Goal: Task Accomplishment & Management: Manage account settings

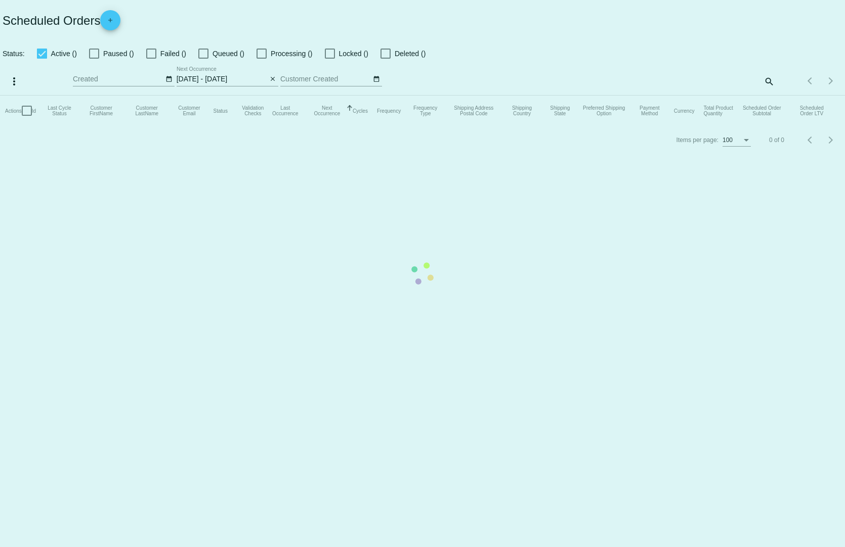
select select "7"
select select "2025"
select select "8"
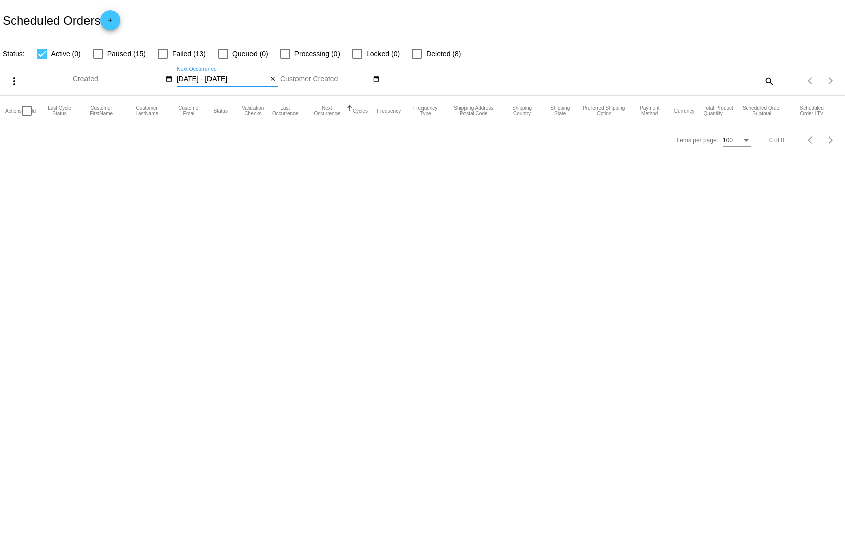
click at [229, 75] on input "[DATE] - [DATE]" at bounding box center [222, 79] width 91 height 8
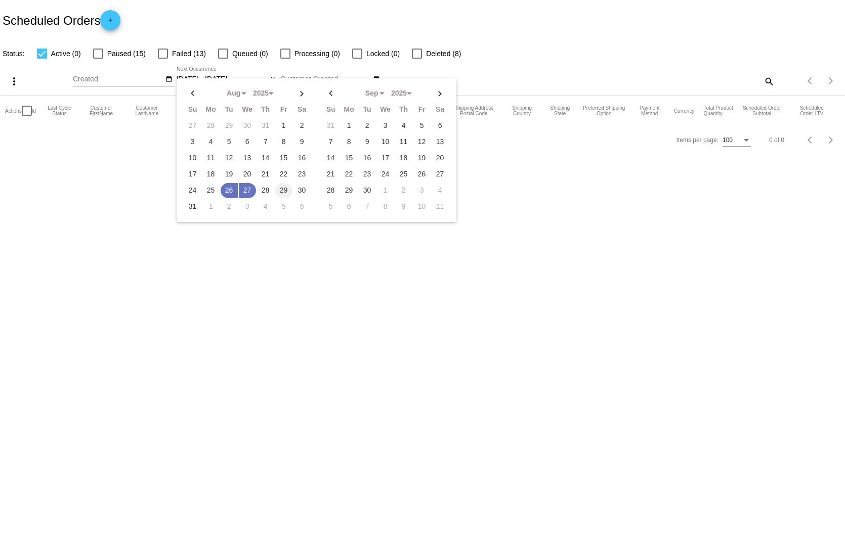
click at [276, 183] on td "29" at bounding box center [283, 190] width 17 height 15
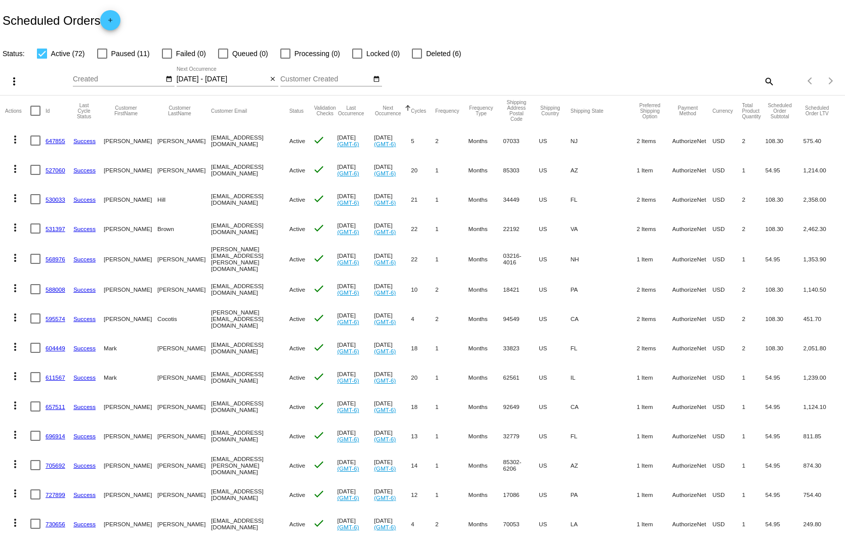
scroll to position [101, 0]
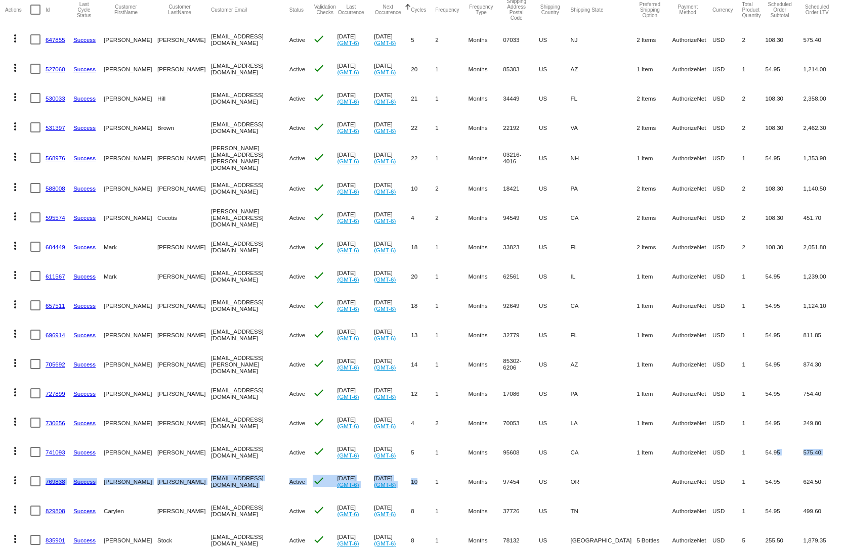
drag, startPoint x: 711, startPoint y: 431, endPoint x: 429, endPoint y: 469, distance: 284.4
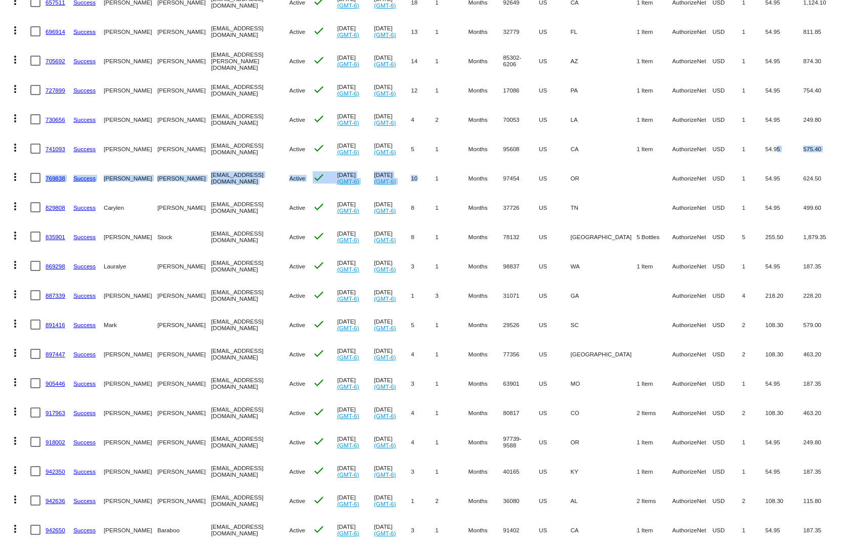
scroll to position [506, 0]
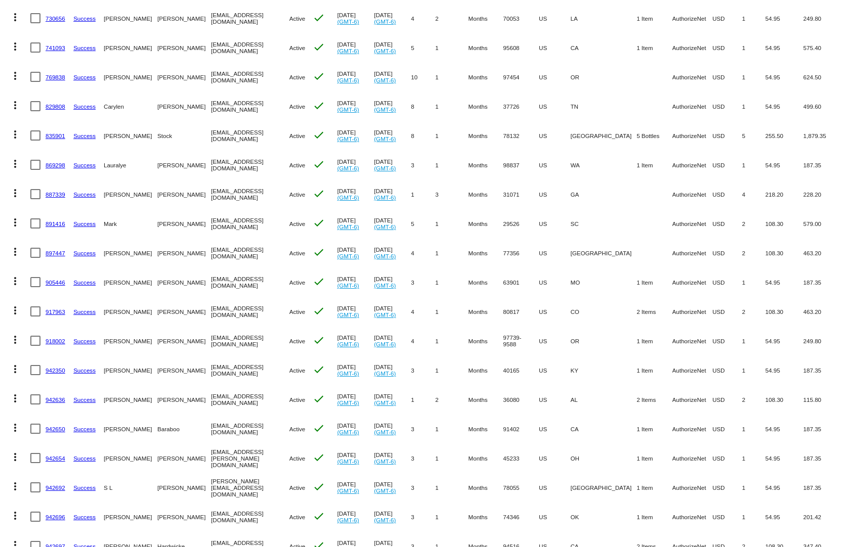
click at [767, 446] on mat-cell "54.95" at bounding box center [784, 458] width 38 height 29
drag, startPoint x: 759, startPoint y: 442, endPoint x: 589, endPoint y: 453, distance: 170.3
click at [590, 453] on mat-row "more_vert 942654 Success [GEOGRAPHIC_DATA][PERSON_NAME] [EMAIL_ADDRESS][PERSON_…" at bounding box center [422, 458] width 835 height 29
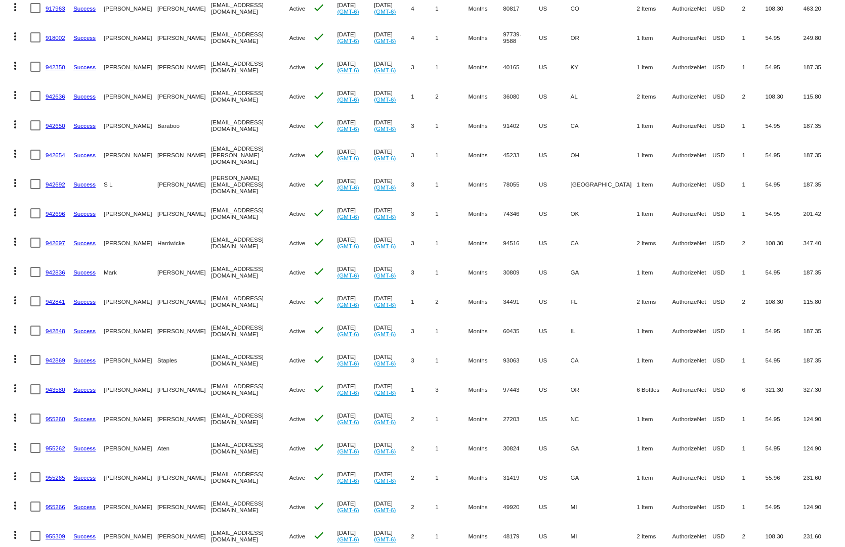
scroll to position [961, 0]
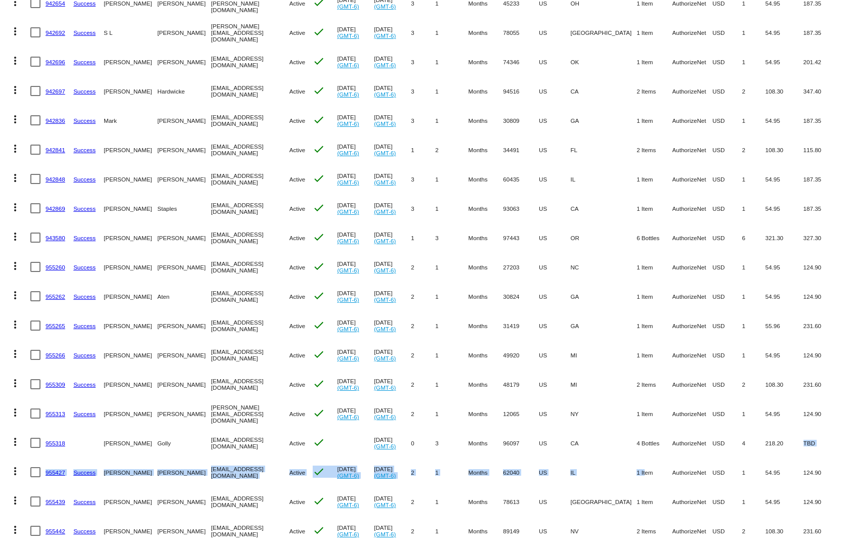
drag, startPoint x: 749, startPoint y: 435, endPoint x: 630, endPoint y: 448, distance: 120.1
click at [630, 449] on mat-table "Actions Id Last Cycle Status Customer FirstName Customer LastName Customer Emai…" at bounding box center [422, 208] width 845 height 2149
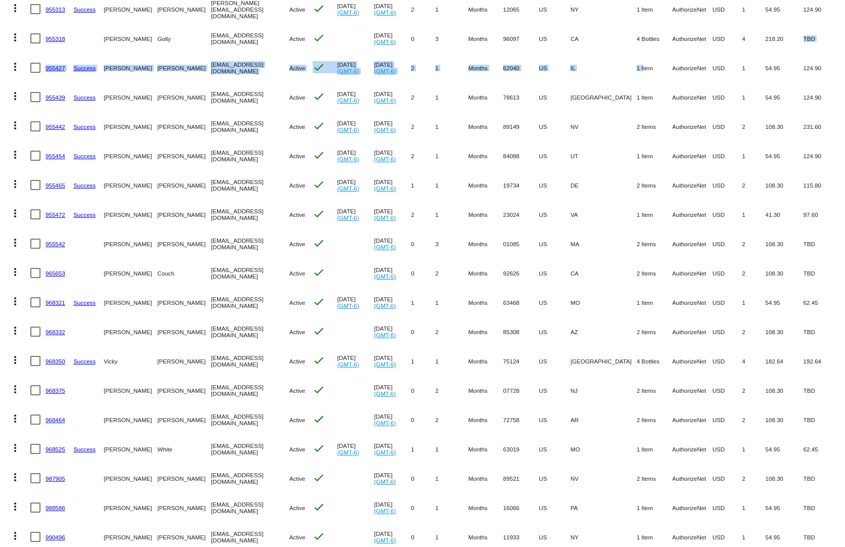
drag, startPoint x: 767, startPoint y: 441, endPoint x: 580, endPoint y: 456, distance: 187.8
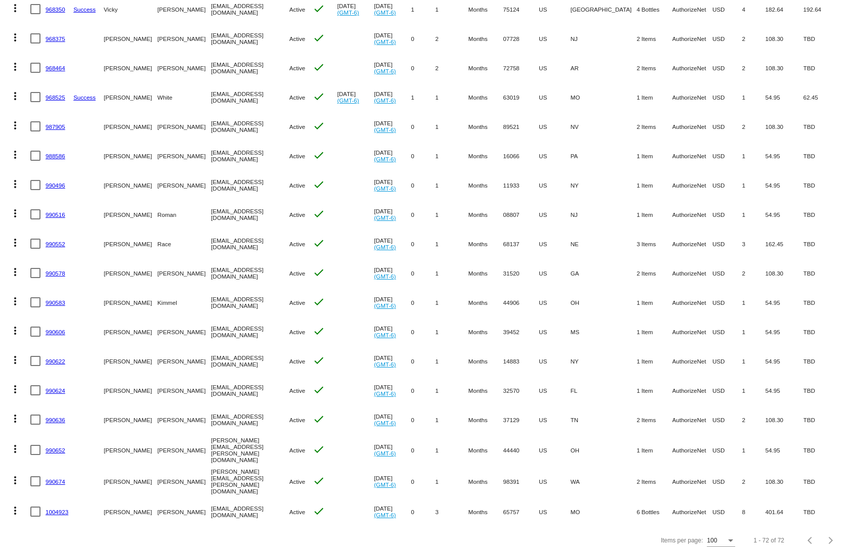
drag, startPoint x: 649, startPoint y: 321, endPoint x: 523, endPoint y: 337, distance: 126.9
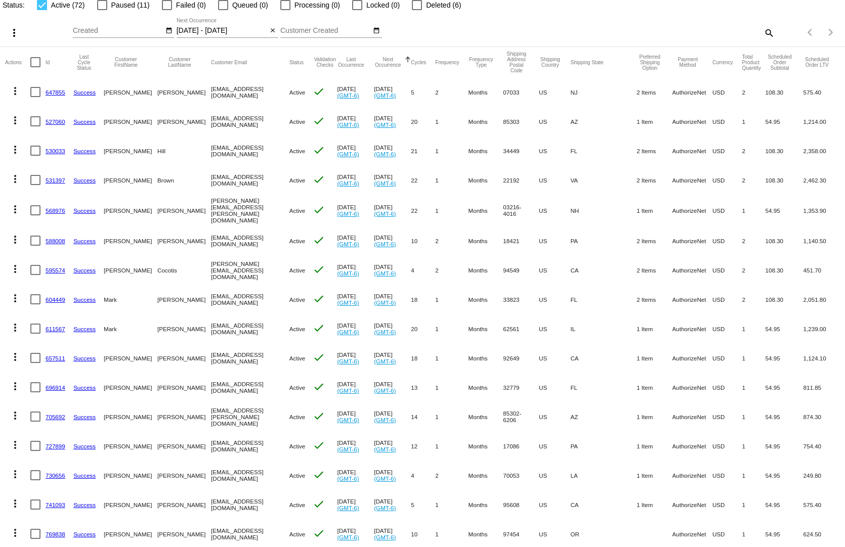
scroll to position [0, 0]
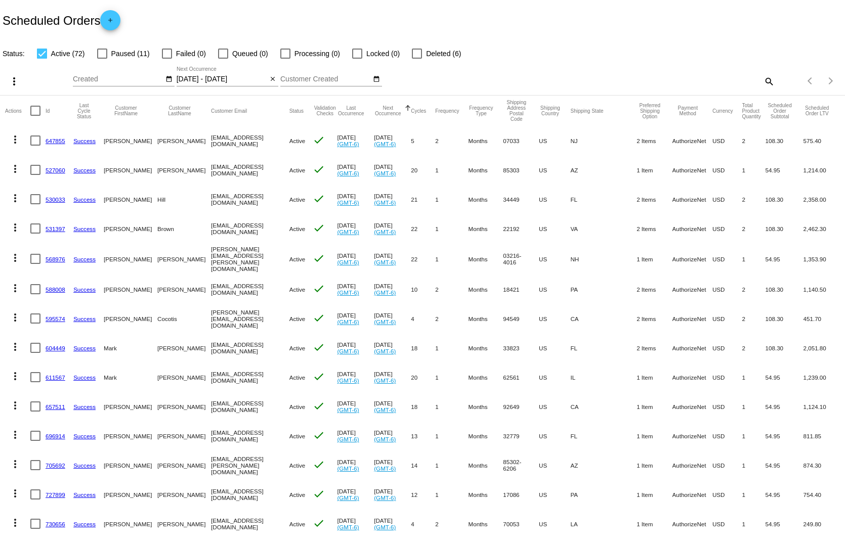
click at [237, 20] on div "Scheduled Orders add" at bounding box center [422, 20] width 845 height 40
click at [225, 75] on input "[DATE] - [DATE]" at bounding box center [222, 79] width 91 height 8
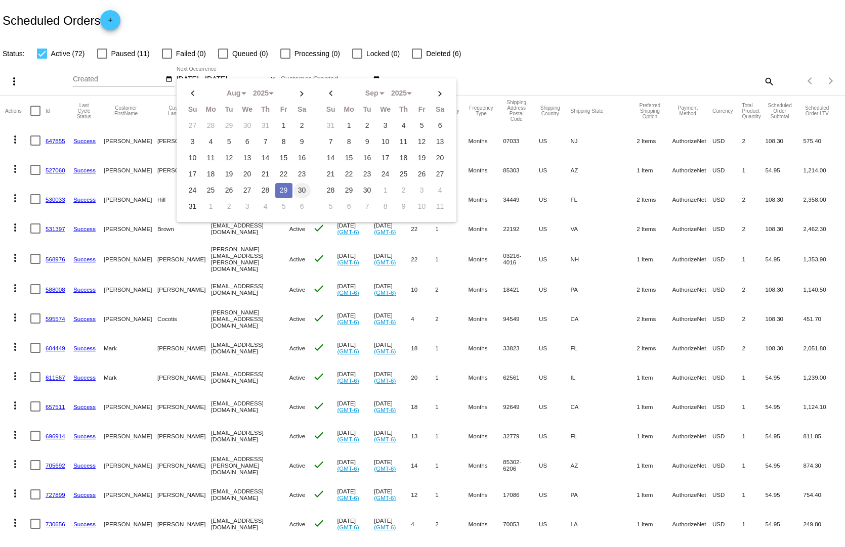
click at [296, 183] on td "30" at bounding box center [301, 190] width 17 height 15
type input "[DATE] - [DATE]"
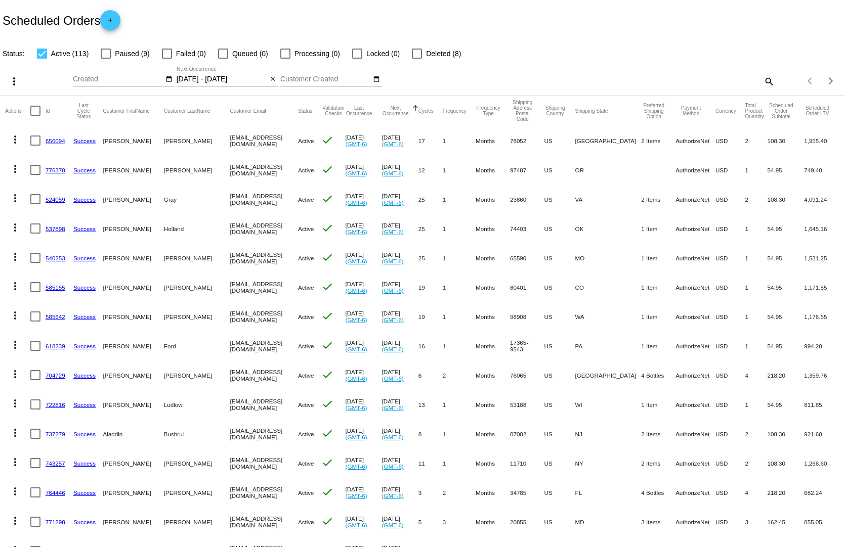
click at [619, 81] on div "more_vert Aug Jan Feb Mar [DATE]" at bounding box center [422, 78] width 845 height 36
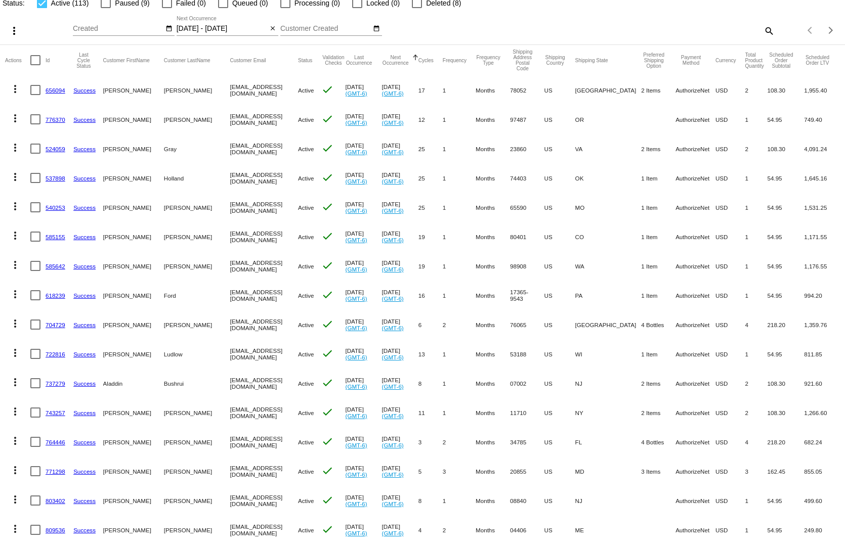
scroll to position [101, 0]
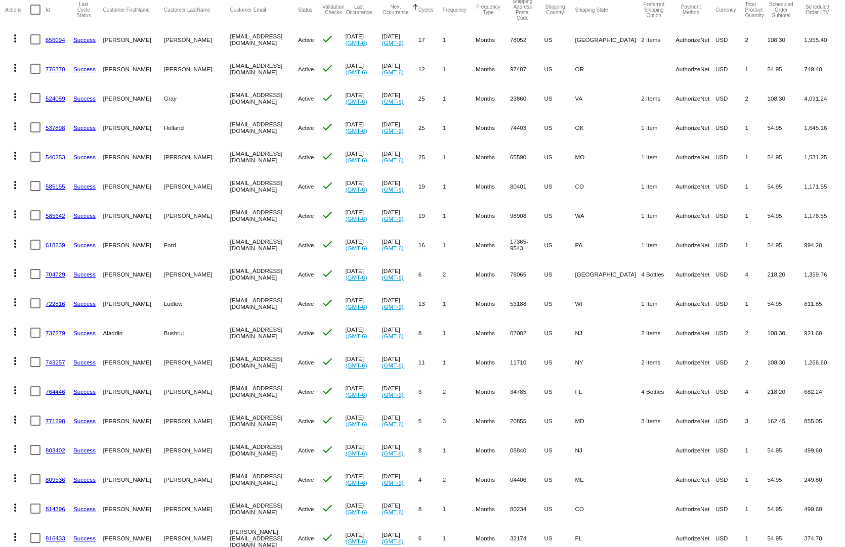
drag, startPoint x: 775, startPoint y: 465, endPoint x: 613, endPoint y: 471, distance: 162.5
click at [642, 466] on mat-row "more_vert 809536 Success [PERSON_NAME] [EMAIL_ADDRESS][DOMAIN_NAME] Active chec…" at bounding box center [422, 479] width 835 height 29
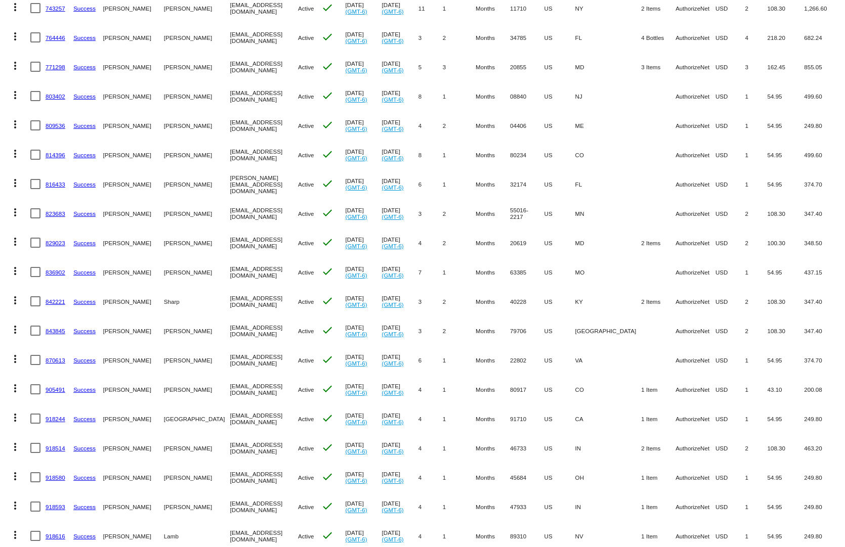
scroll to position [506, 0]
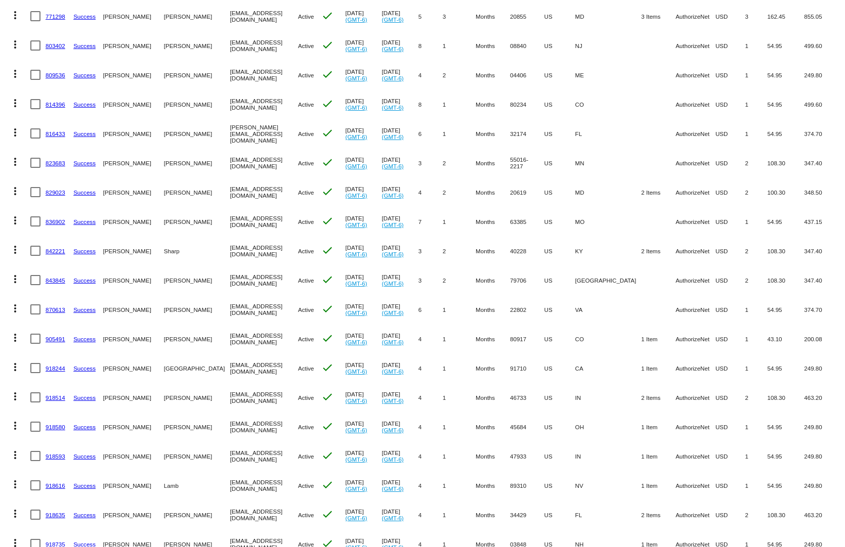
click at [60, 189] on link "829023" at bounding box center [56, 192] width 20 height 7
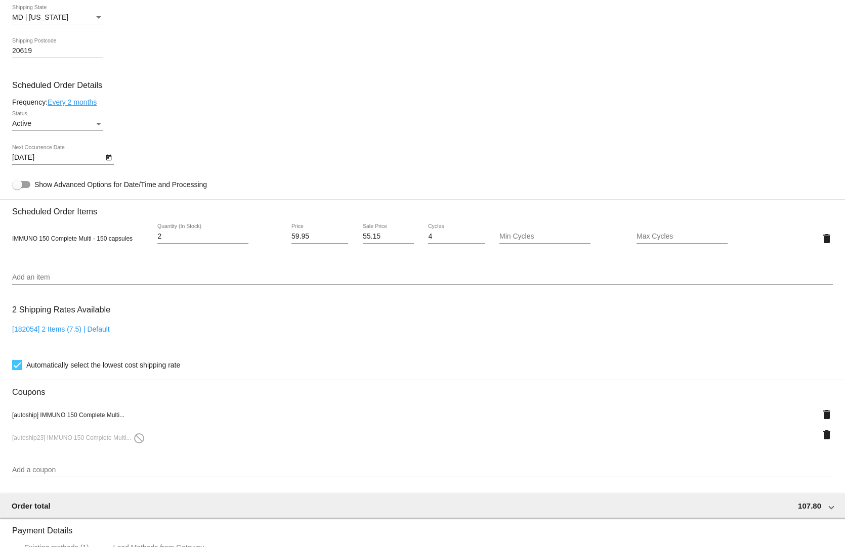
scroll to position [730, 0]
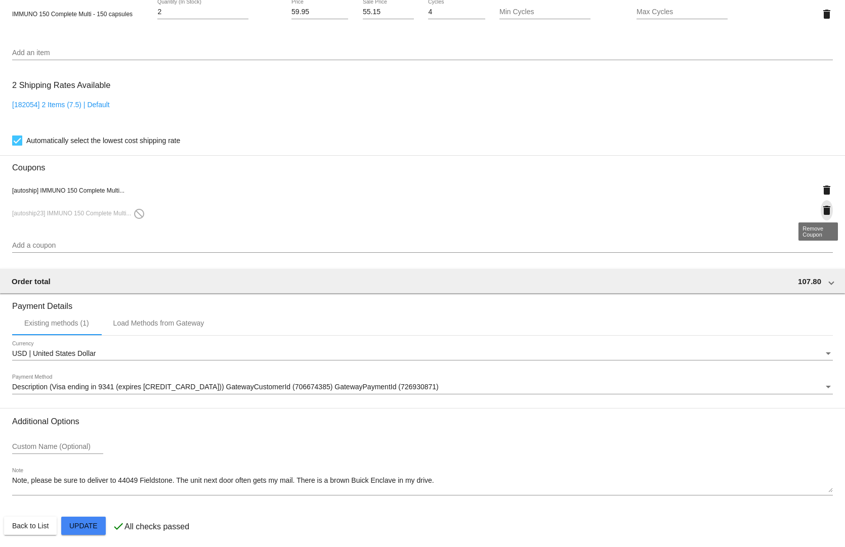
click at [820, 204] on mat-icon "delete" at bounding box center [826, 210] width 12 height 12
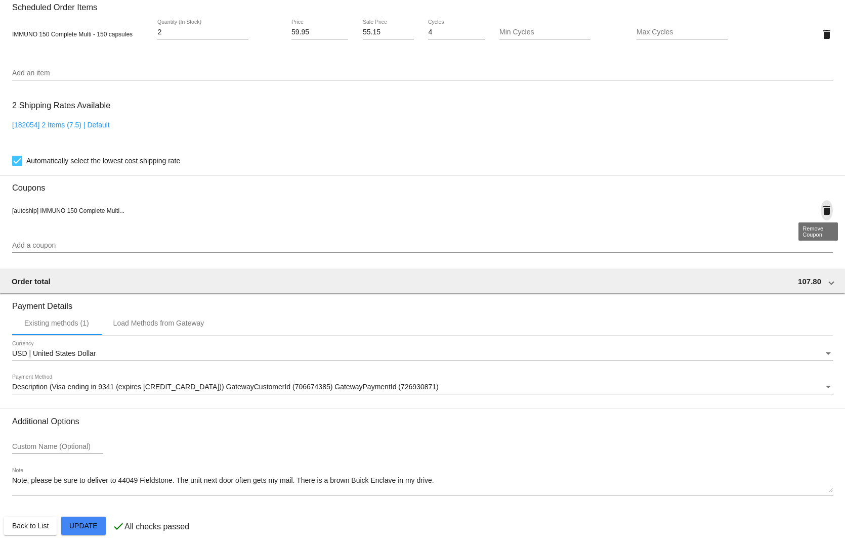
click at [820, 204] on mat-icon "delete" at bounding box center [826, 210] width 12 height 12
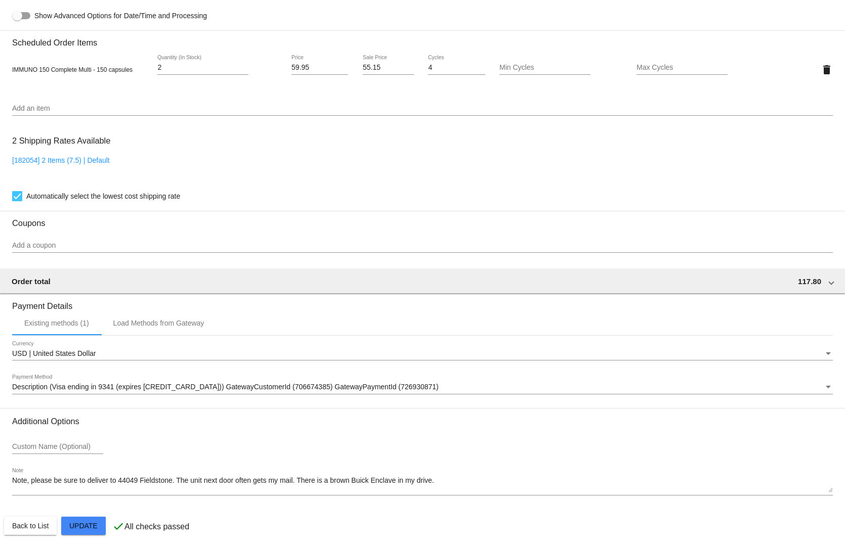
click at [83, 524] on mat-card "Customer 5753538: [PERSON_NAME] [EMAIL_ADDRESS][DOMAIN_NAME] Customer Shipping …" at bounding box center [422, 46] width 845 height 1012
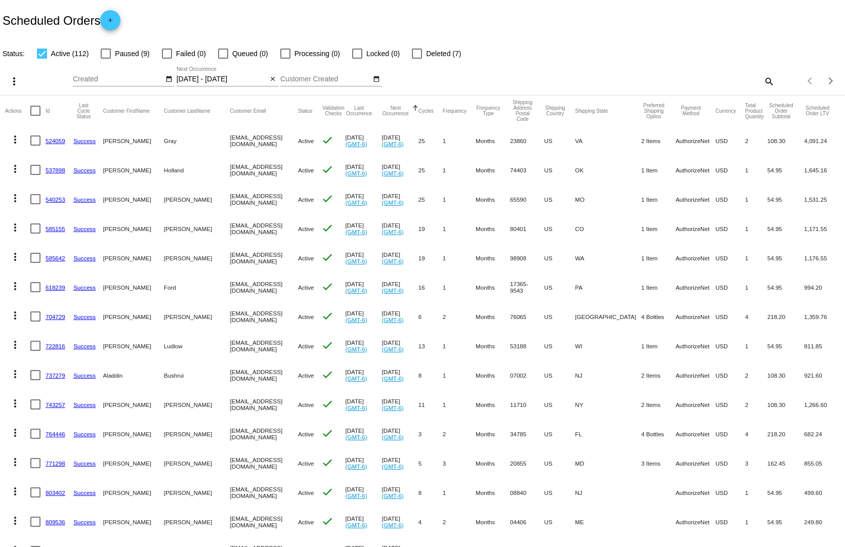
click at [206, 75] on input "[DATE] - [DATE]" at bounding box center [222, 79] width 91 height 8
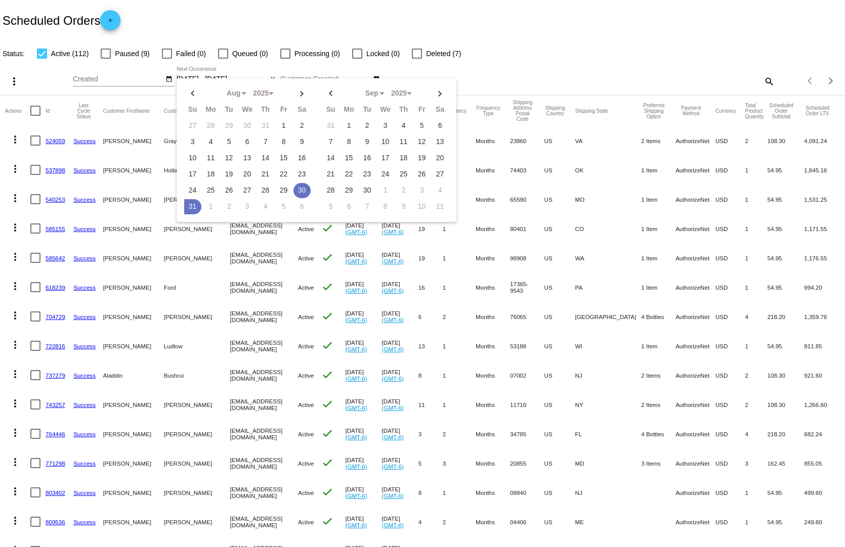
click at [300, 183] on td "30" at bounding box center [301, 190] width 17 height 15
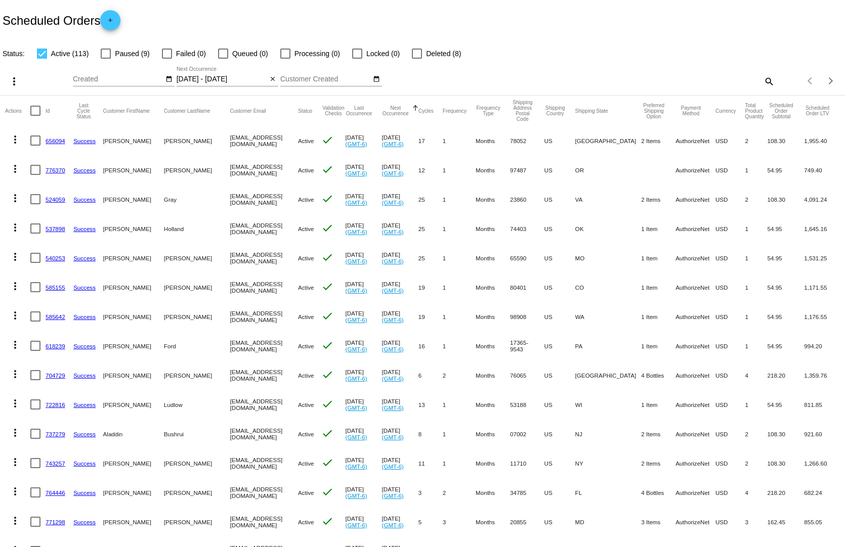
scroll to position [51, 0]
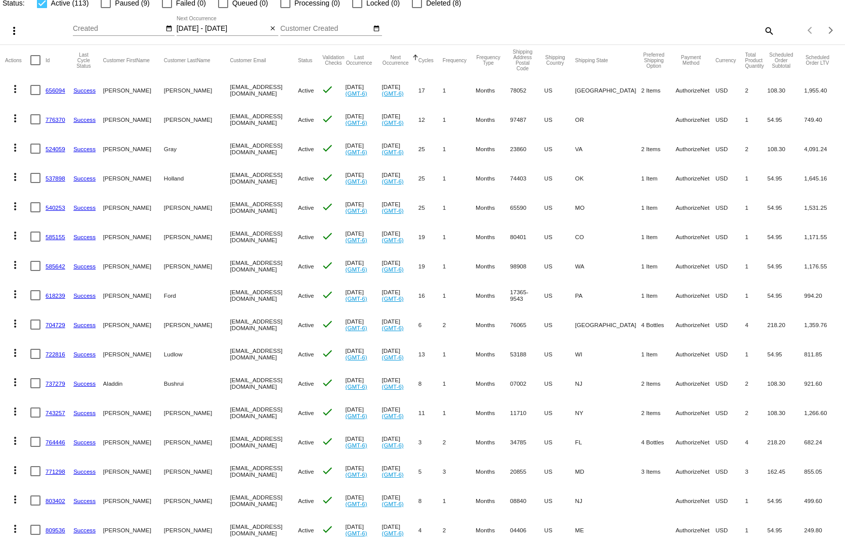
drag, startPoint x: 767, startPoint y: 460, endPoint x: 572, endPoint y: 460, distance: 195.8
click at [572, 460] on mat-row "more_vert 771298 Success [PERSON_NAME] [EMAIL_ADDRESS][DOMAIN_NAME] Active chec…" at bounding box center [422, 471] width 835 height 29
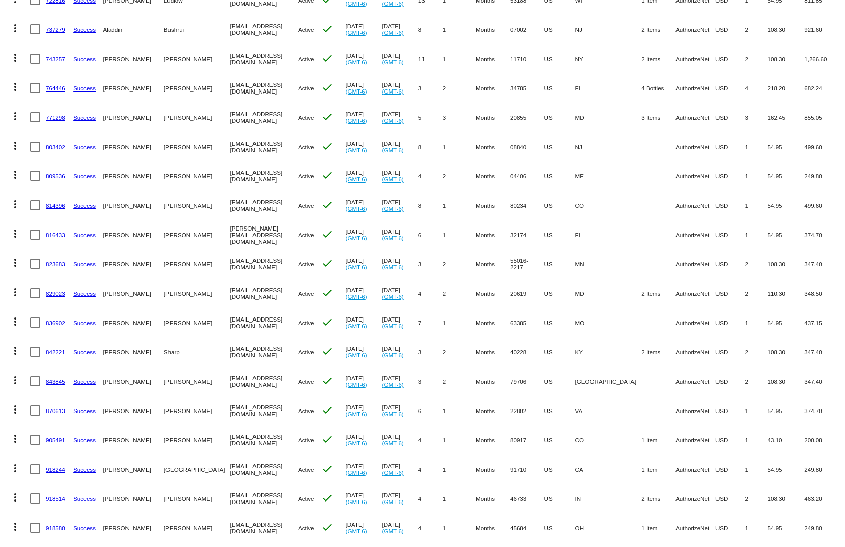
scroll to position [506, 0]
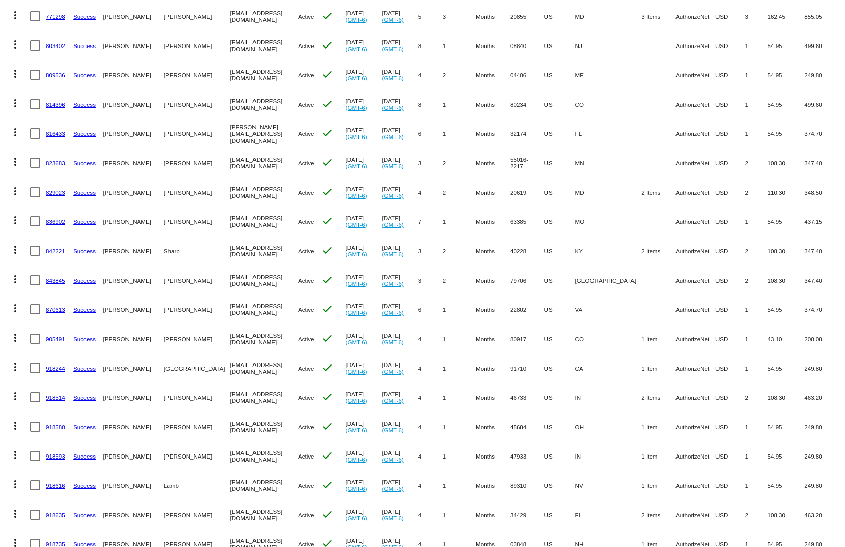
drag, startPoint x: 723, startPoint y: 451, endPoint x: 588, endPoint y: 467, distance: 136.5
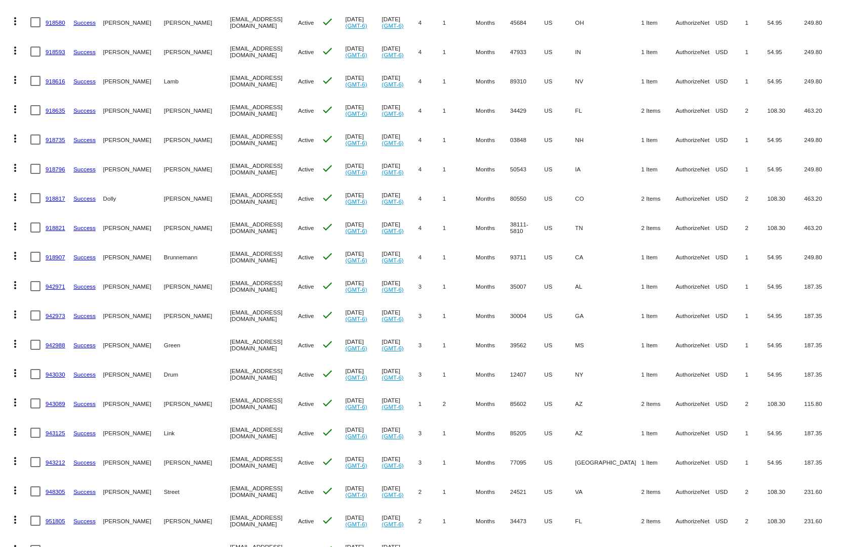
scroll to position [961, 0]
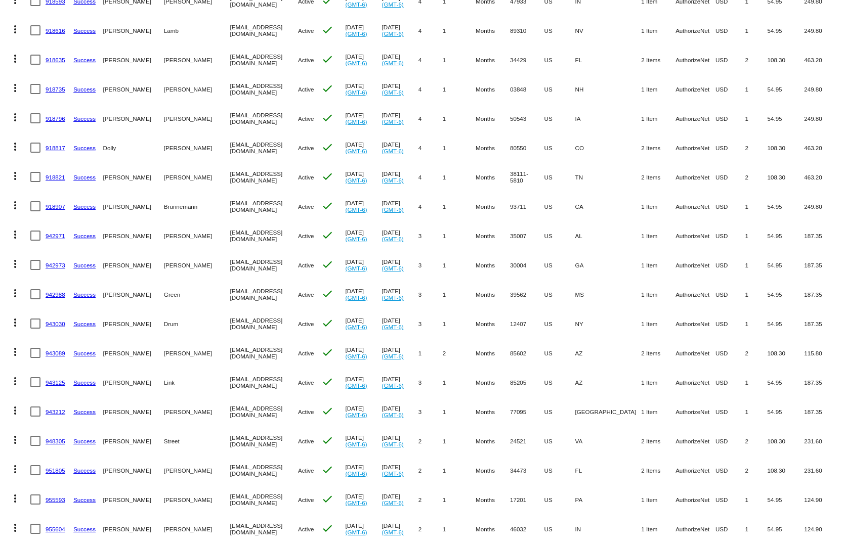
drag, startPoint x: 661, startPoint y: 420, endPoint x: 555, endPoint y: 454, distance: 110.5
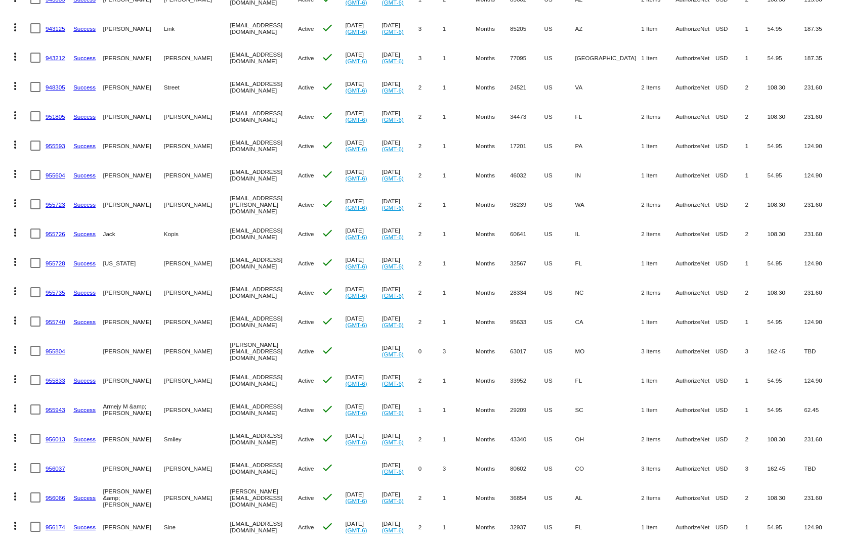
scroll to position [1366, 0]
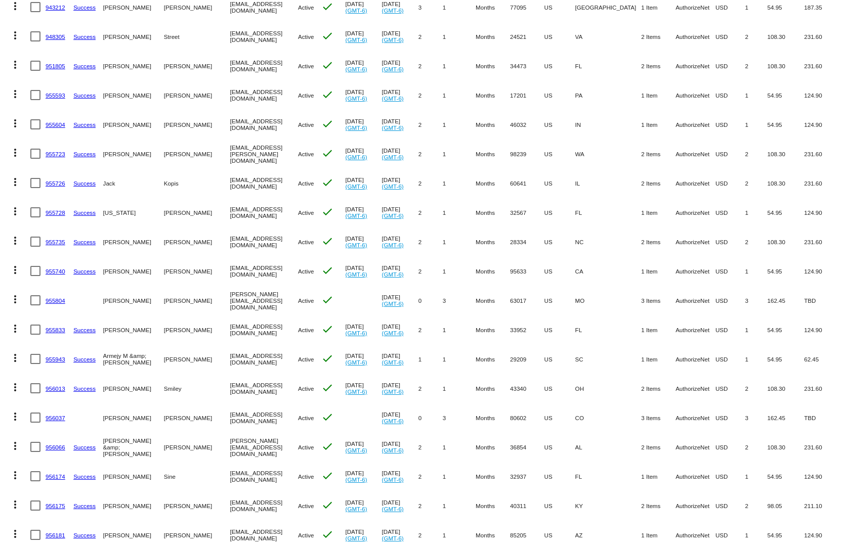
drag, startPoint x: 707, startPoint y: 432, endPoint x: 472, endPoint y: 444, distance: 234.5
click at [474, 444] on mat-row "more_vert 956066 Success [PERSON_NAME] &amp; Teresa DeLoach [EMAIL_ADDRESS][DOM…" at bounding box center [422, 447] width 835 height 29
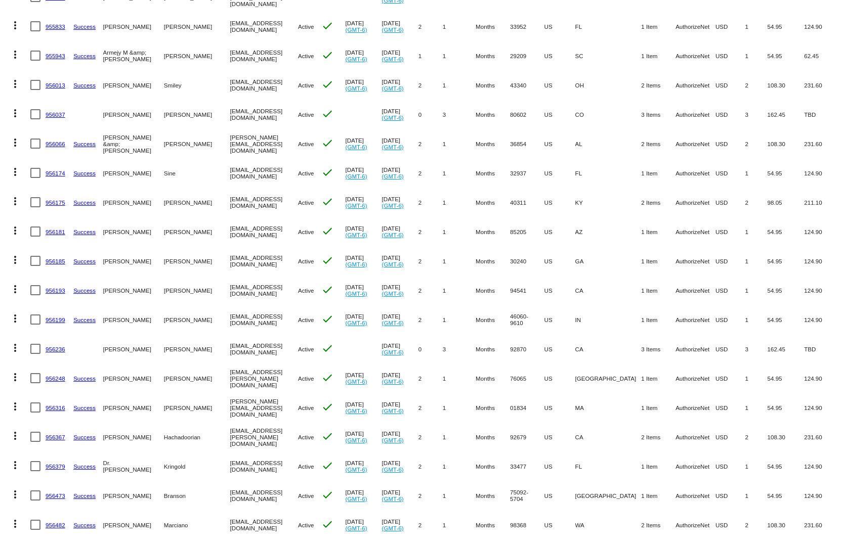
scroll to position [1770, 0]
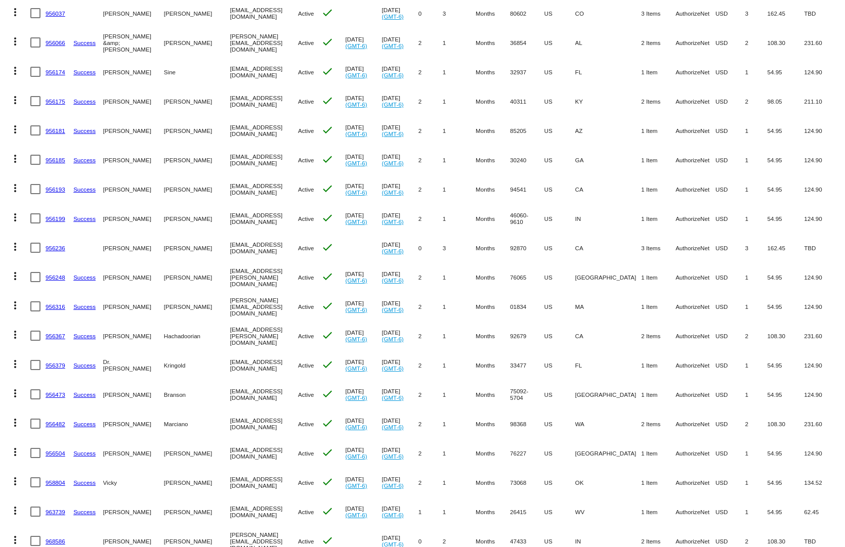
drag, startPoint x: 771, startPoint y: 447, endPoint x: 582, endPoint y: 451, distance: 189.7
click at [588, 453] on mat-row "more_vert 956504 Success [PERSON_NAME][GEOGRAPHIC_DATA] [EMAIL_ADDRESS][DOMAIN_…" at bounding box center [422, 453] width 835 height 29
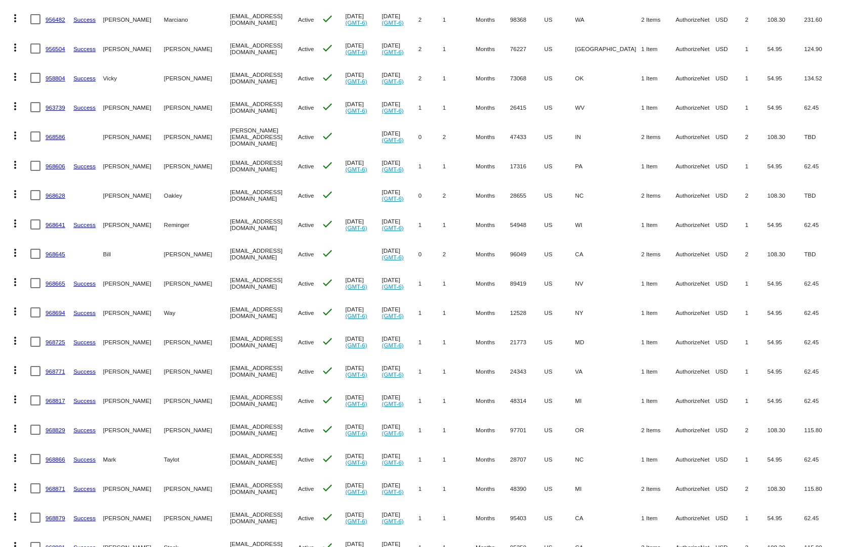
scroll to position [2226, 0]
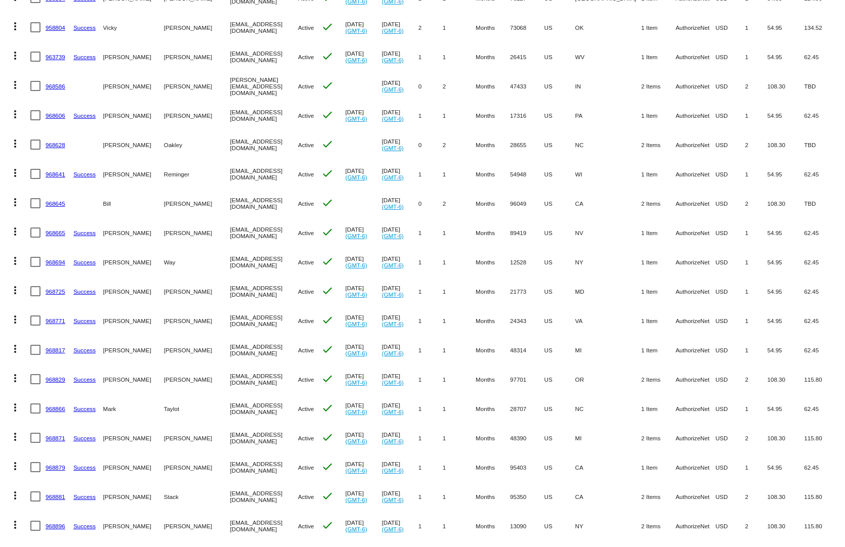
drag, startPoint x: 770, startPoint y: 433, endPoint x: 634, endPoint y: 426, distance: 136.8
click at [644, 437] on mat-row "more_vert 968871 Success [PERSON_NAME] [EMAIL_ADDRESS][DOMAIN_NAME] Active chec…" at bounding box center [422, 437] width 835 height 29
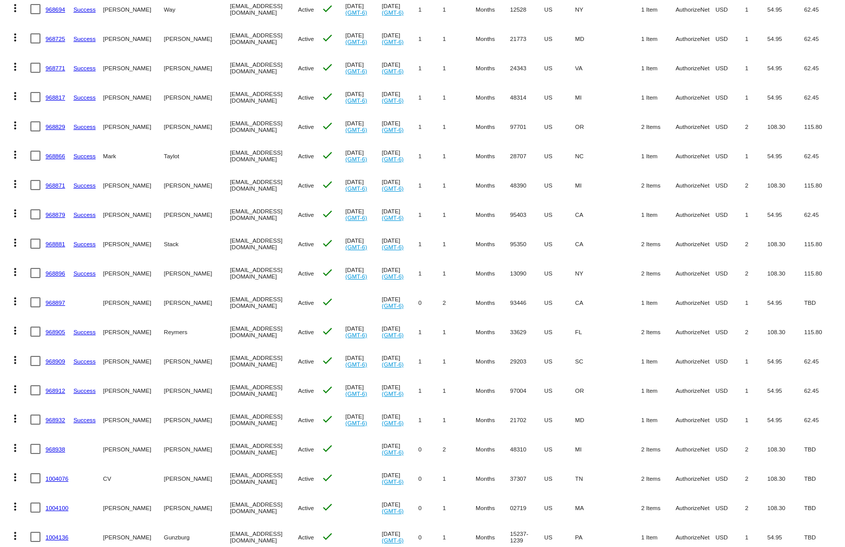
scroll to position [2539, 0]
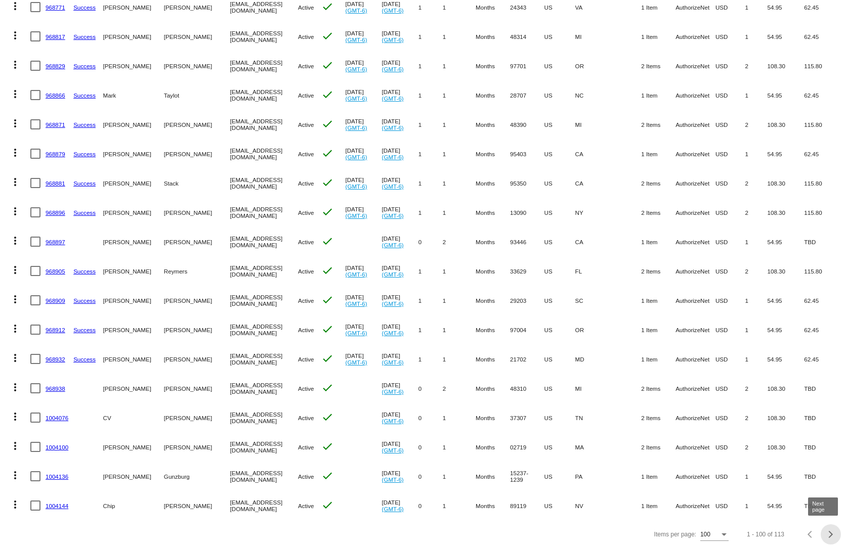
click at [823, 526] on button "Next page" at bounding box center [830, 535] width 20 height 20
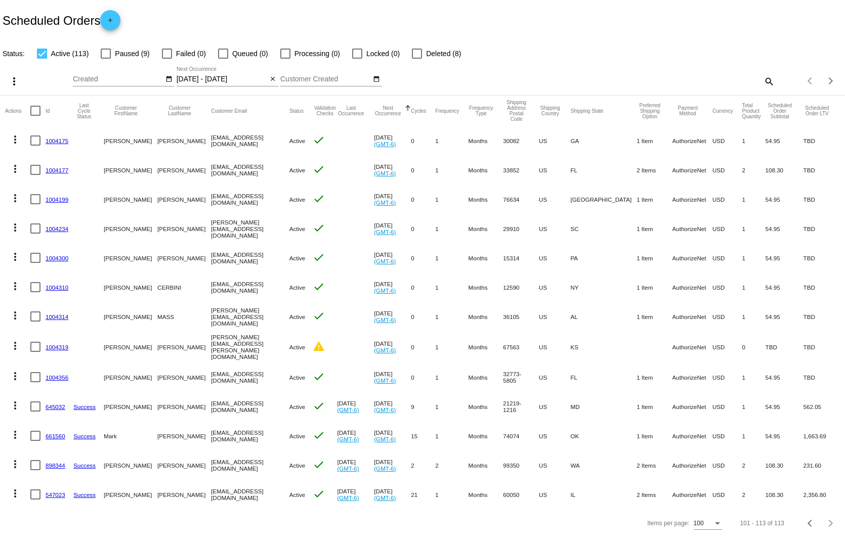
scroll to position [0, 0]
click at [196, 75] on input "[DATE] - [DATE]" at bounding box center [222, 79] width 91 height 8
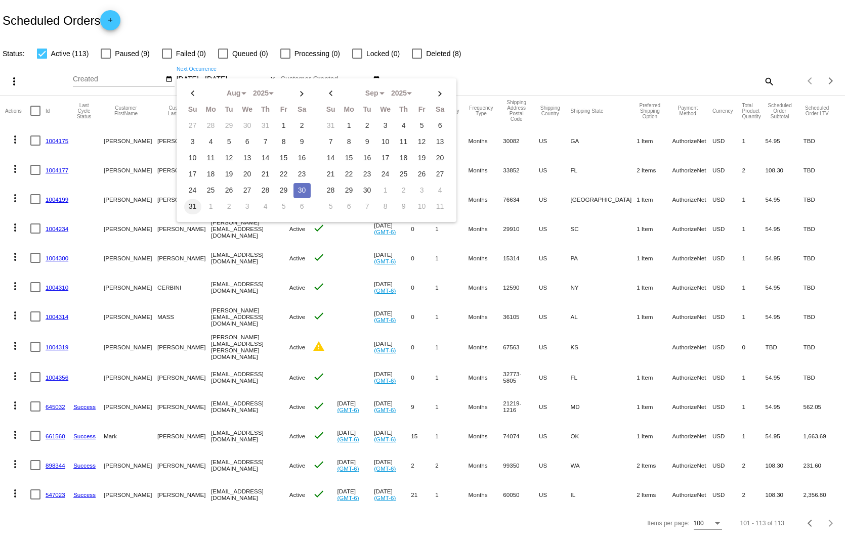
click at [190, 200] on td "31" at bounding box center [192, 206] width 17 height 15
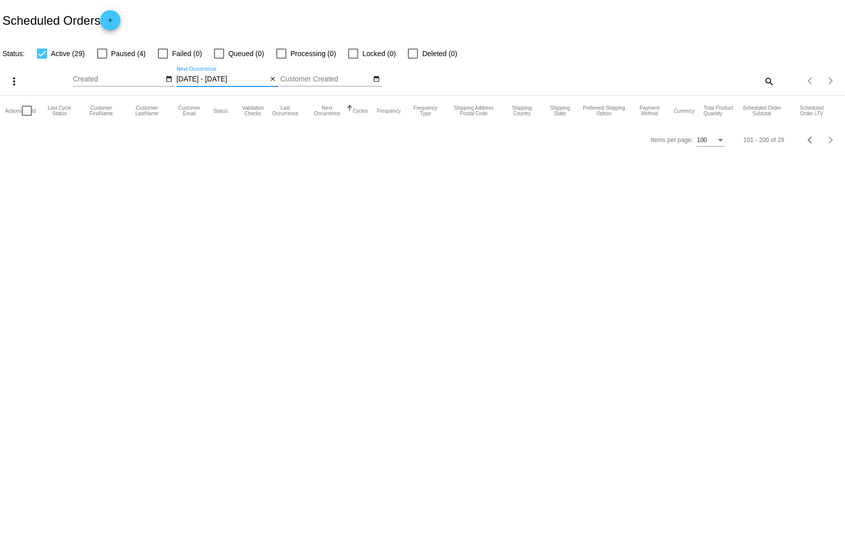
click at [213, 75] on input "[DATE] - [DATE]" at bounding box center [222, 79] width 91 height 8
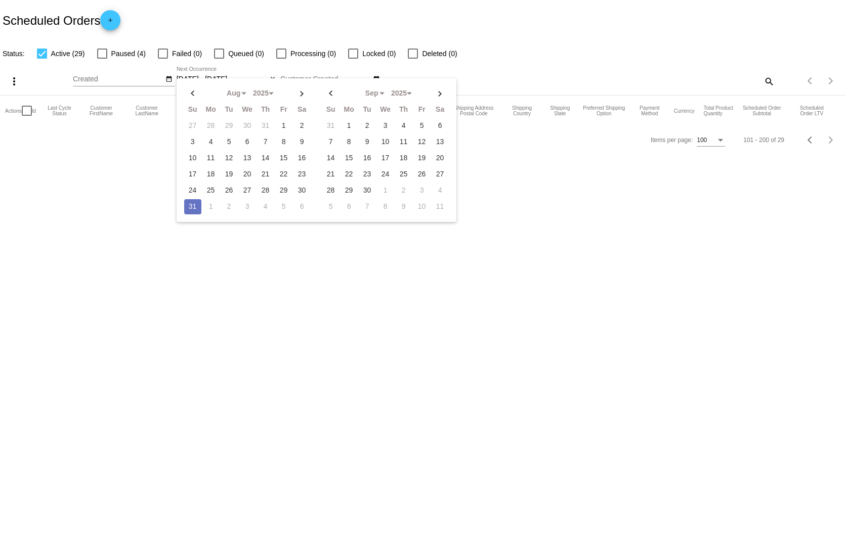
click at [194, 200] on td "31" at bounding box center [192, 206] width 17 height 15
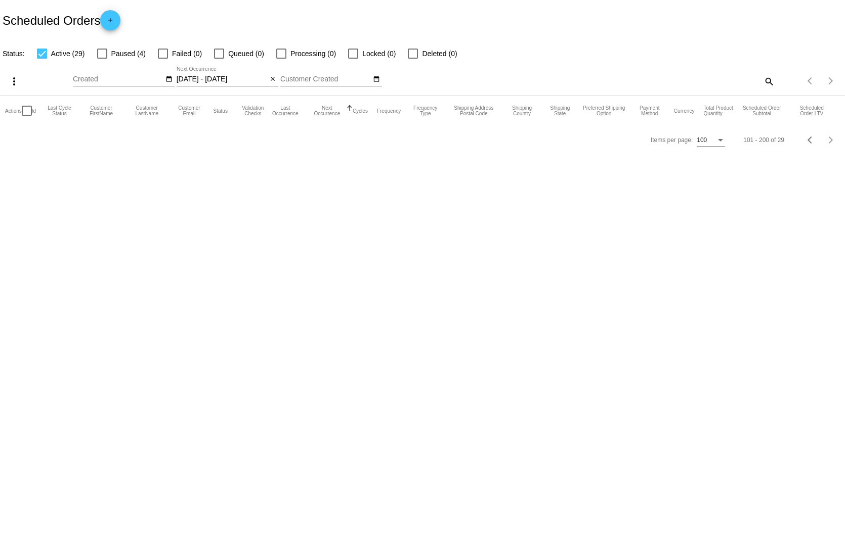
click at [202, 75] on input "[DATE] - [DATE]" at bounding box center [222, 79] width 91 height 8
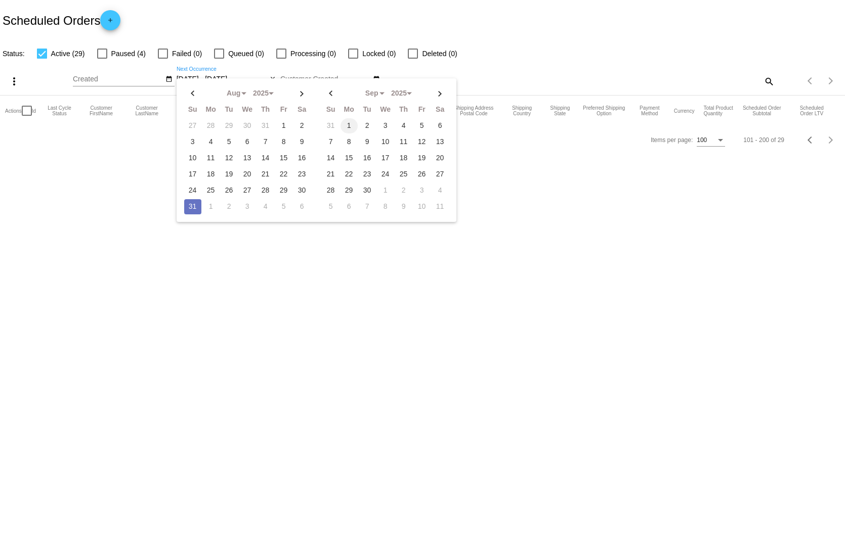
click at [349, 118] on td "1" at bounding box center [348, 125] width 17 height 15
type input "[DATE] - [DATE]"
